Goal: Information Seeking & Learning: Learn about a topic

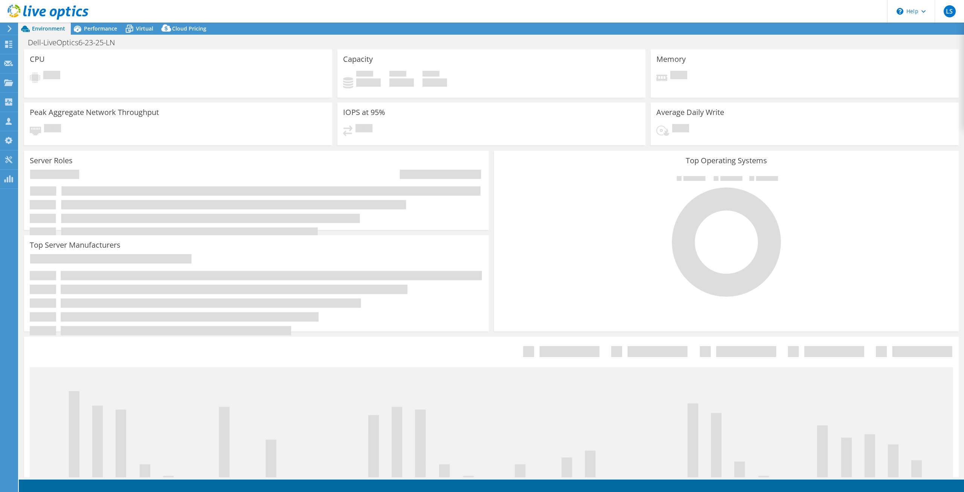
select select "USWest"
select select "USD"
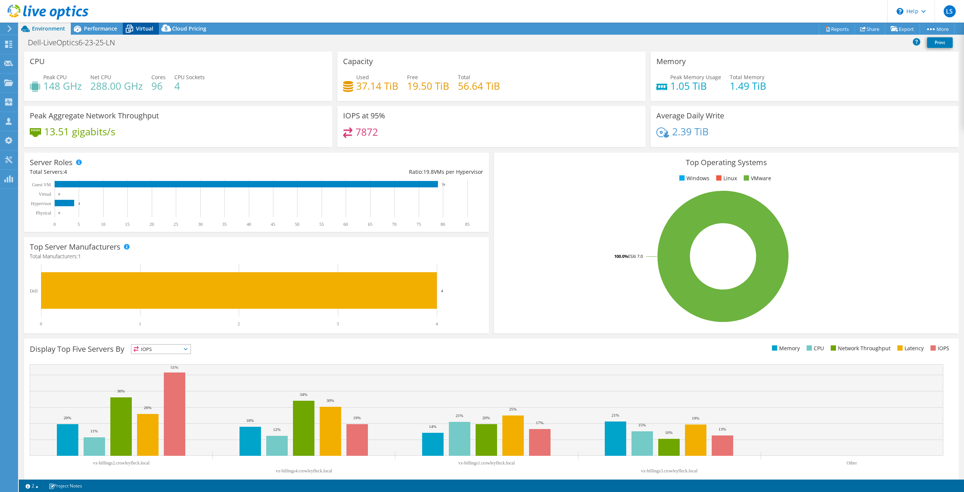
click at [137, 27] on span "Virtual" at bounding box center [144, 28] width 17 height 7
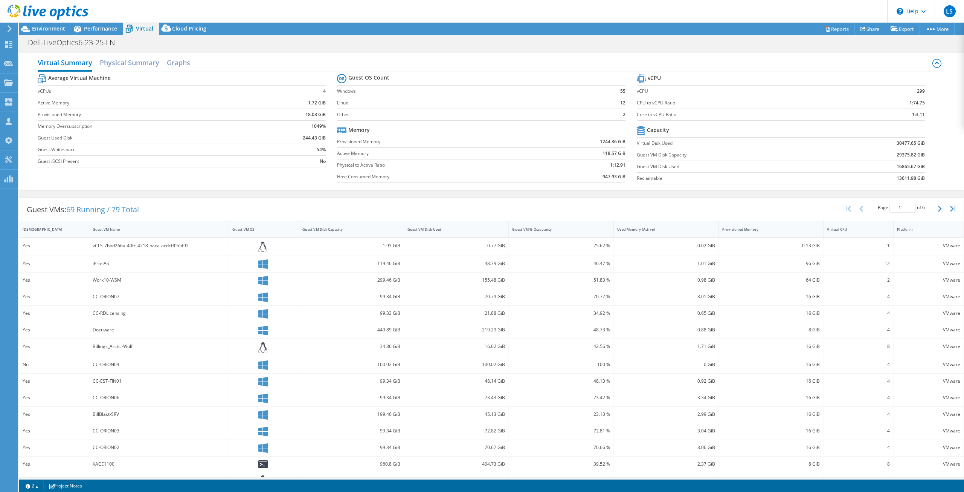
click at [707, 209] on div "Guest VMs: 69 Running / 79 Total Page 1 of 6 5 rows 10 rows 20 rows 25 rows 50 …" at bounding box center [491, 209] width 945 height 23
click at [48, 31] on span "Environment" at bounding box center [48, 28] width 33 height 7
